Goal: Navigation & Orientation: Find specific page/section

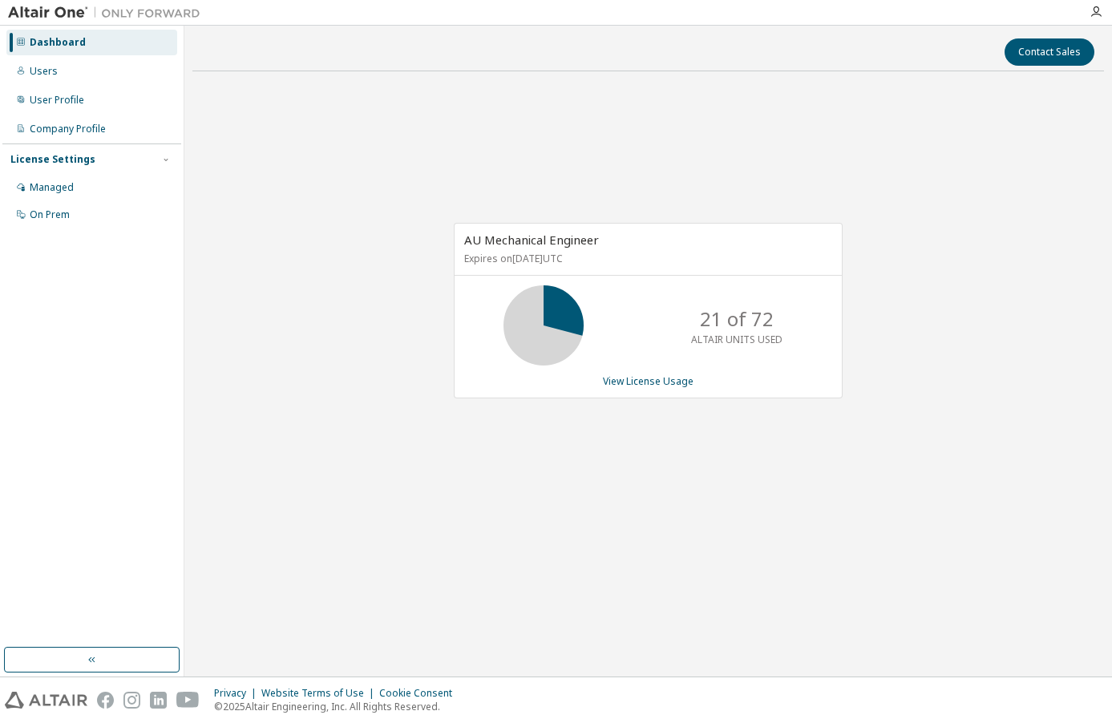
click at [633, 140] on div "AU Mechanical Engineer Expires on July 25, 2026 UTC 21 of 72 ALTAIR UNITS USED …" at bounding box center [648, 319] width 912 height 470
click at [72, 42] on div "Dashboard" at bounding box center [58, 42] width 56 height 13
